Goal: Information Seeking & Learning: Learn about a topic

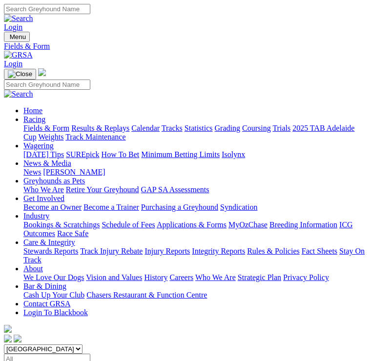
click at [8, 39] on img "Toggle navigation" at bounding box center [8, 39] width 0 height 0
click at [111, 132] on link "Results & Replays" at bounding box center [100, 128] width 58 height 8
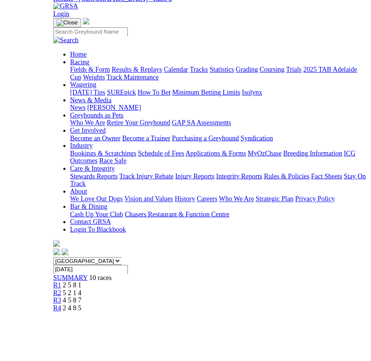
scroll to position [87, 0]
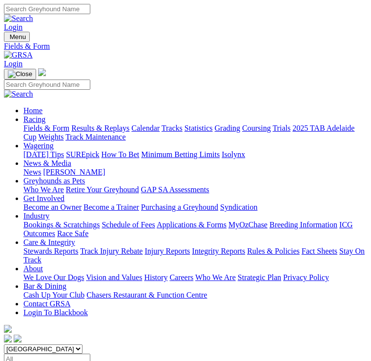
click at [8, 39] on img "Toggle navigation" at bounding box center [8, 39] width 0 height 0
click at [69, 127] on link "Fields & Form" at bounding box center [46, 128] width 46 height 8
click at [8, 39] on img "Toggle navigation" at bounding box center [8, 39] width 0 height 0
click at [108, 132] on link "Results & Replays" at bounding box center [100, 128] width 58 height 8
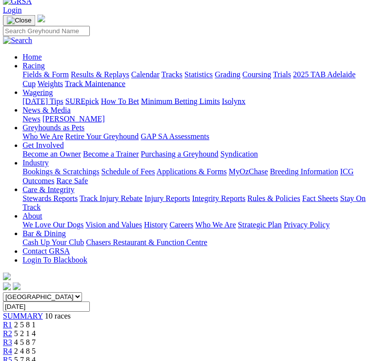
scroll to position [61, 0]
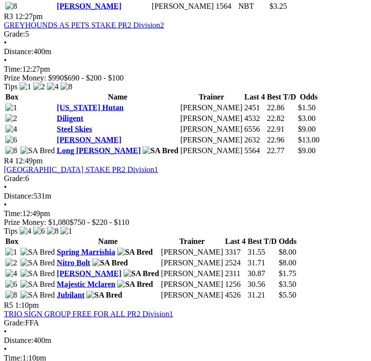
scroll to position [782, 0]
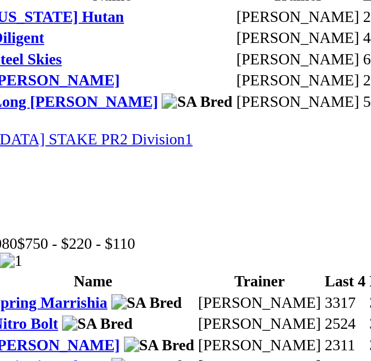
click at [53, 313] on link "TRIO SIGN GROUP FREE FOR ALL PR2 Division1" at bounding box center [88, 317] width 169 height 8
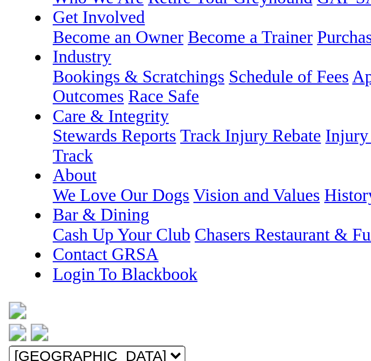
scroll to position [188, 0]
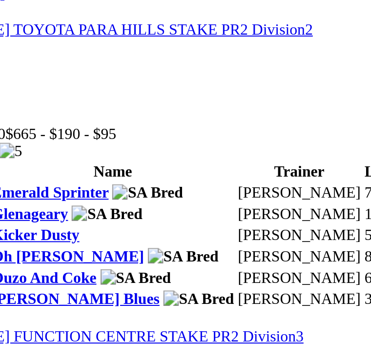
scroll to position [1213, 0]
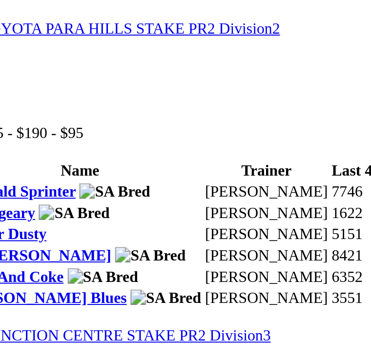
click at [60, 337] on link "[PERSON_NAME] FUNCTION CENTRE STAKE PR2 Division3" at bounding box center [109, 341] width 210 height 8
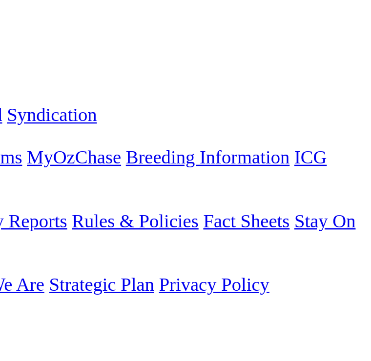
scroll to position [156, 0]
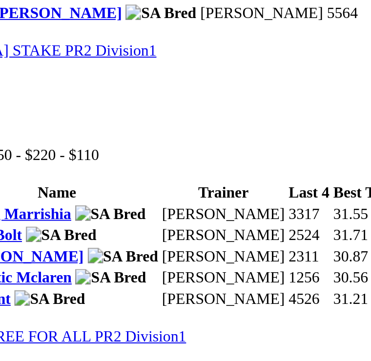
scroll to position [929, 0]
